Goal: Task Accomplishment & Management: Use online tool/utility

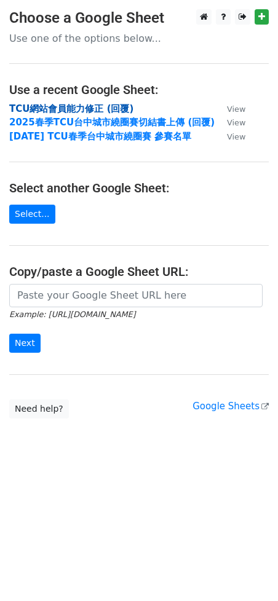
click at [94, 106] on strong "TCU網站會員能力修正 (回覆)" at bounding box center [71, 108] width 124 height 11
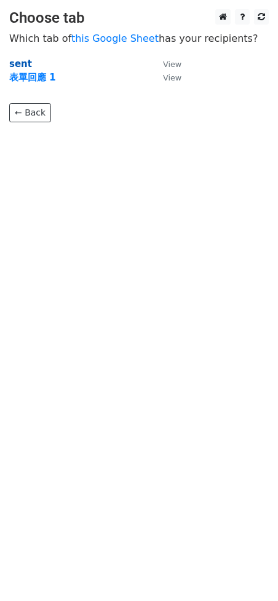
click at [21, 64] on strong "sent" at bounding box center [20, 63] width 23 height 11
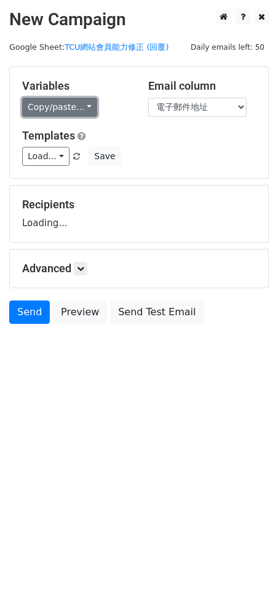
click at [71, 111] on link "Copy/paste..." at bounding box center [59, 107] width 75 height 19
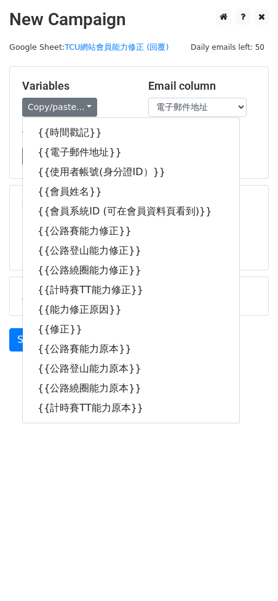
click at [106, 90] on h5 "Variables" at bounding box center [76, 86] width 108 height 14
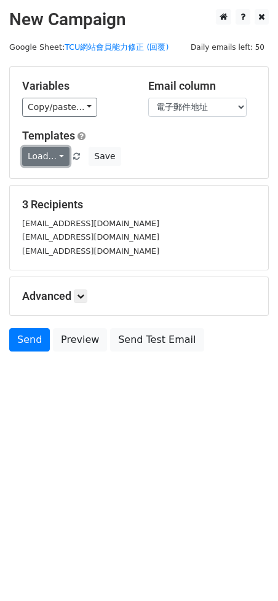
click at [51, 151] on link "Load..." at bounding box center [45, 156] width 47 height 19
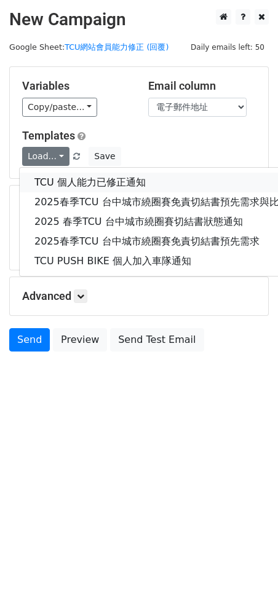
click at [56, 179] on link "TCU 個人能力已修正通知" at bounding box center [181, 183] width 323 height 20
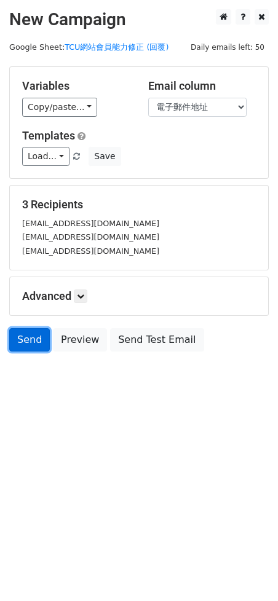
click at [35, 338] on link "Send" at bounding box center [29, 339] width 41 height 23
